Goal: Transaction & Acquisition: Purchase product/service

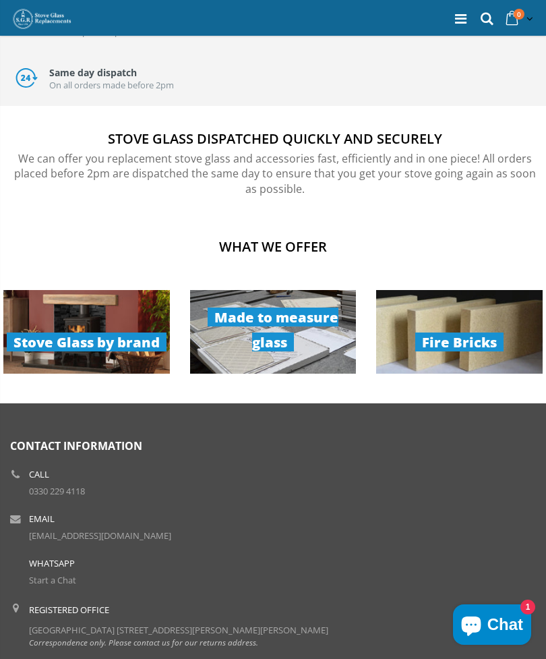
scroll to position [651, 0]
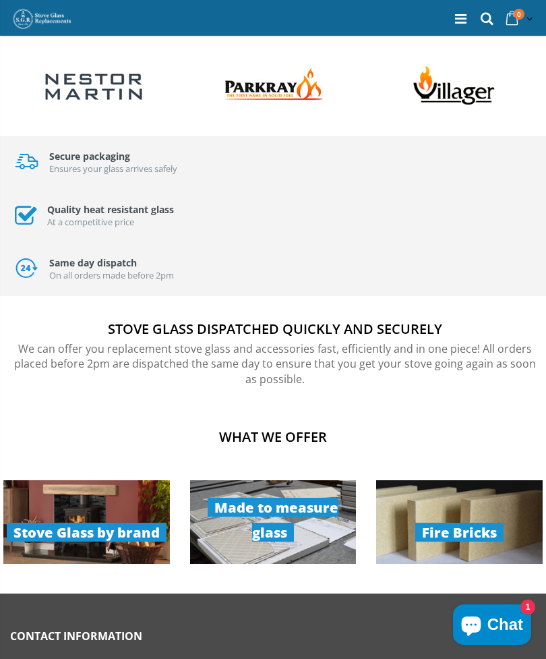
click at [308, 524] on link "Made to measure glass" at bounding box center [273, 522] width 167 height 84
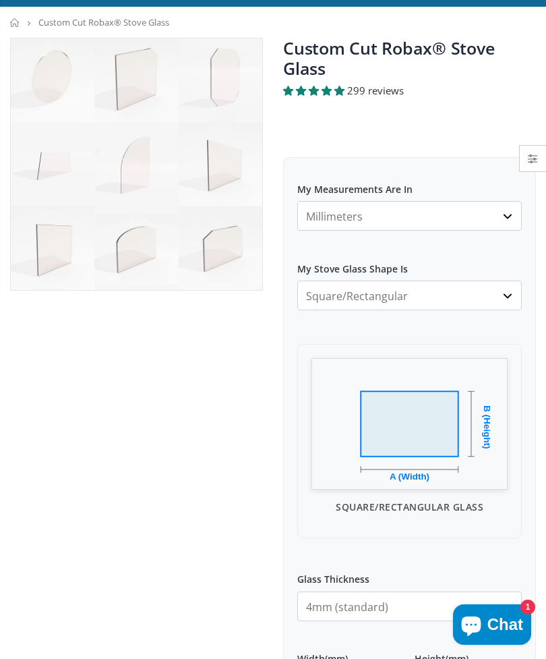
scroll to position [81, 0]
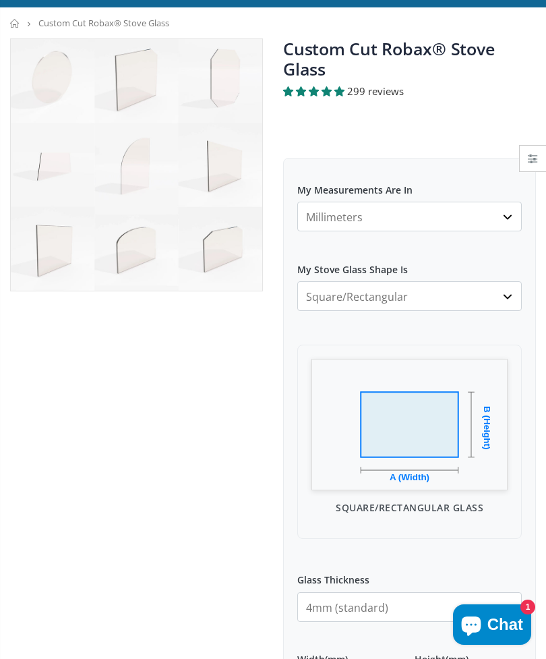
click at [237, 251] on img at bounding box center [136, 164] width 251 height 251
click at [236, 253] on img at bounding box center [136, 164] width 251 height 251
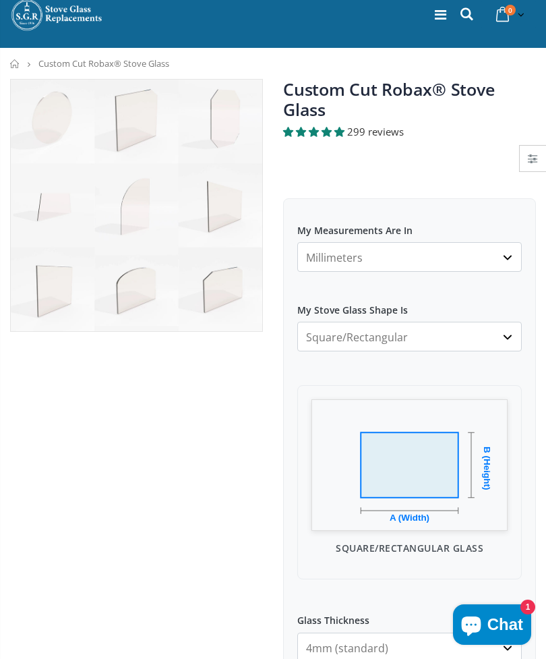
scroll to position [0, 0]
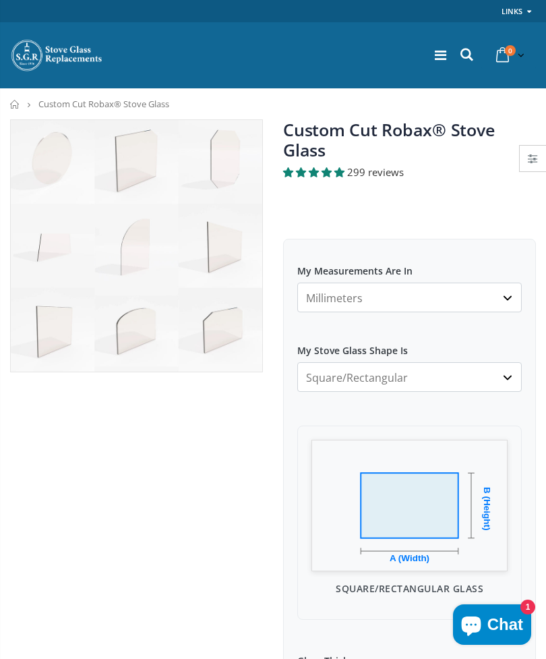
click at [512, 379] on select "Square/Rectangular Arched Half Arch Both Top Corners Cut Single Corner Cut All …" at bounding box center [409, 377] width 224 height 30
select select "both-top-corners-cut"
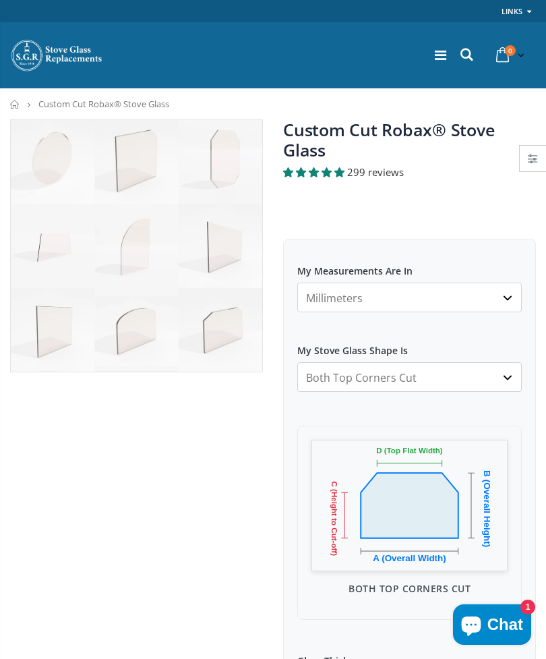
click at [509, 295] on select "Millimeters Centimeters Inches" at bounding box center [409, 297] width 224 height 30
click at [440, 504] on img at bounding box center [409, 505] width 196 height 131
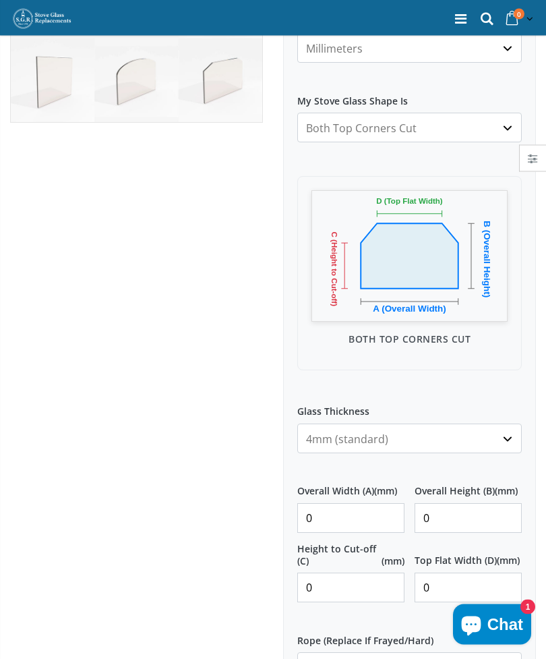
scroll to position [249, 0]
click at [348, 512] on input "0" at bounding box center [350, 518] width 107 height 30
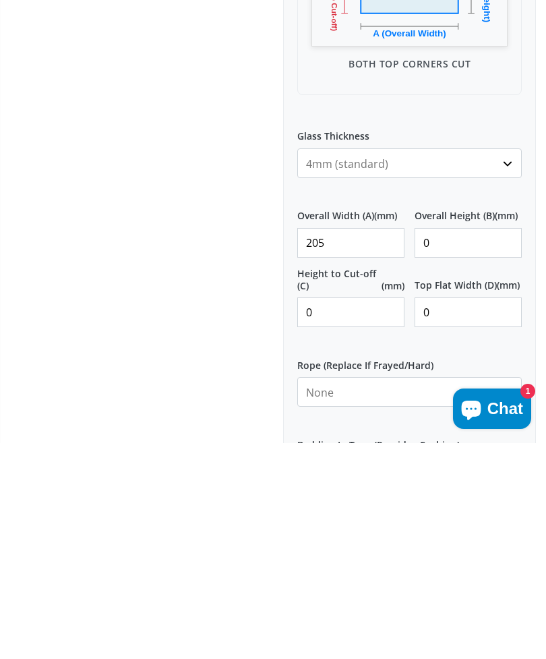
type input "205"
click at [457, 444] on input "0" at bounding box center [468, 459] width 107 height 30
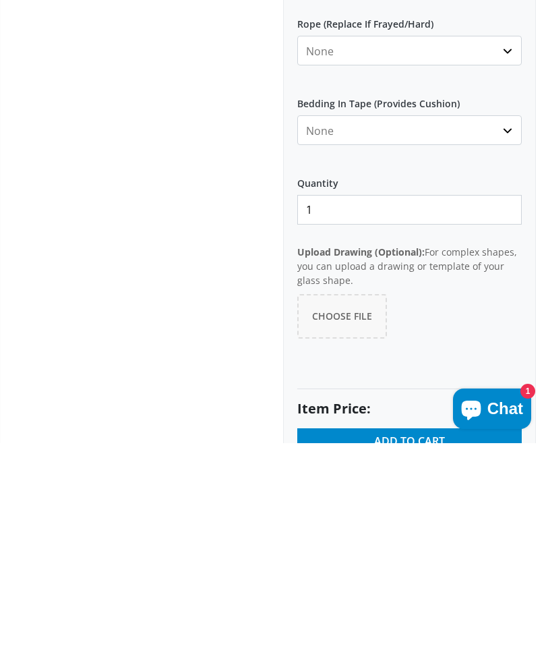
scroll to position [658, 0]
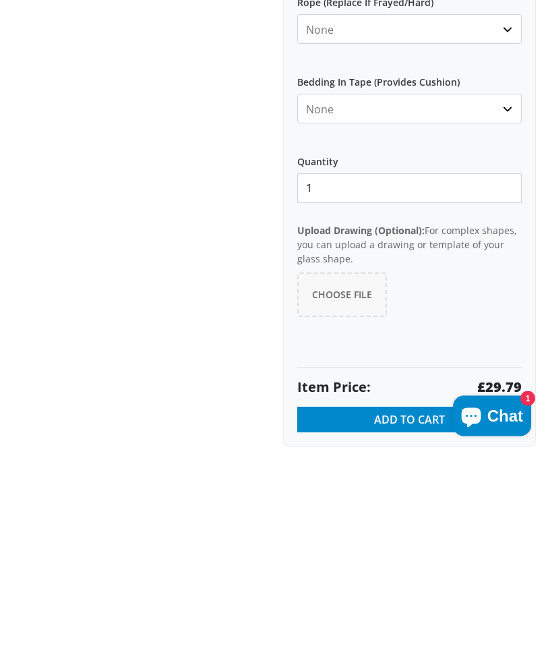
type input "185"
click at [544, 310] on div "Custom Cut Robax® Stove Glass 299 reviews Pool Type Default Title Pool #1 Pool …" at bounding box center [409, 55] width 273 height 1228
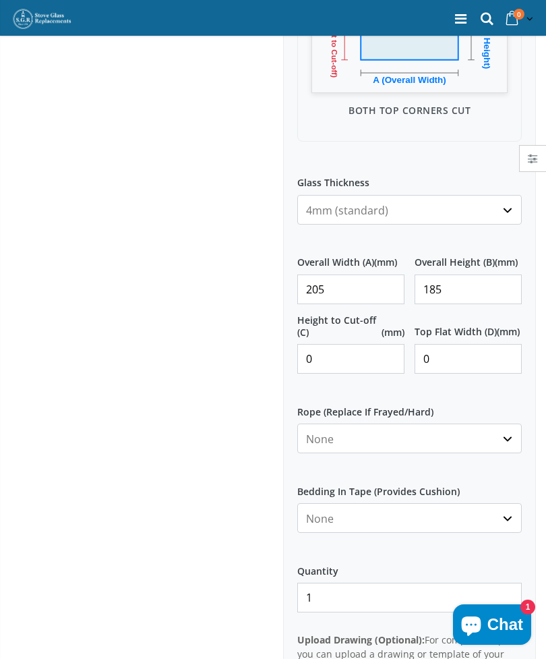
scroll to position [477, 0]
click at [336, 361] on input "0" at bounding box center [350, 359] width 107 height 30
type input "0"
click at [344, 362] on input "0" at bounding box center [350, 359] width 107 height 30
